Goal: Check status: Check status

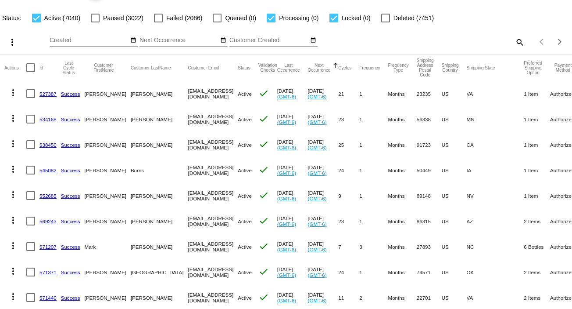
scroll to position [44, 0]
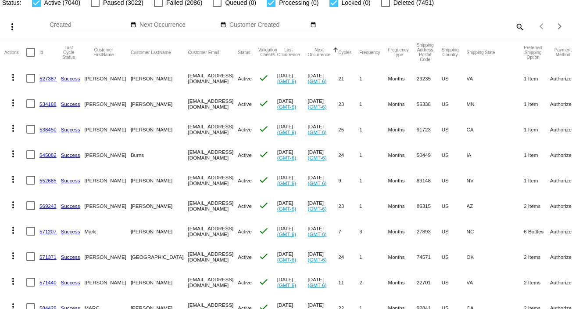
click at [47, 79] on link "527387" at bounding box center [48, 79] width 17 height 6
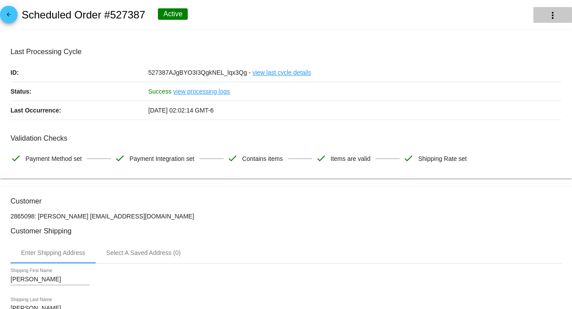
click at [548, 12] on mat-icon "more_vert" at bounding box center [553, 15] width 11 height 11
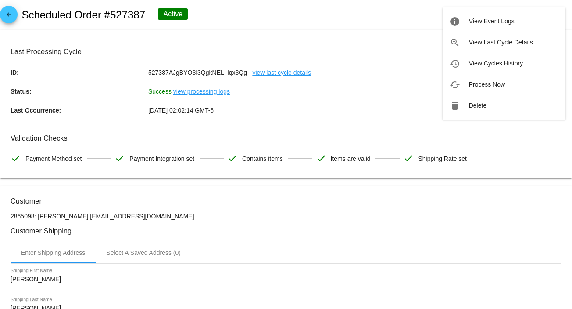
click at [290, 22] on div at bounding box center [286, 154] width 572 height 309
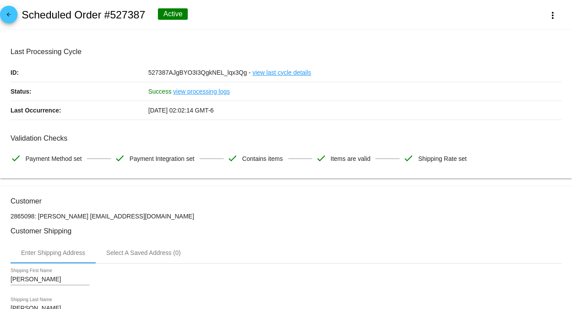
drag, startPoint x: 191, startPoint y: 216, endPoint x: 86, endPoint y: 215, distance: 104.9
click at [86, 215] on p "2865098: [PERSON_NAME] [EMAIL_ADDRESS][DOMAIN_NAME]" at bounding box center [286, 215] width 551 height 7
copy p "[EMAIL_ADDRESS][DOMAIN_NAME]"
